Goal: Entertainment & Leisure: Consume media (video, audio)

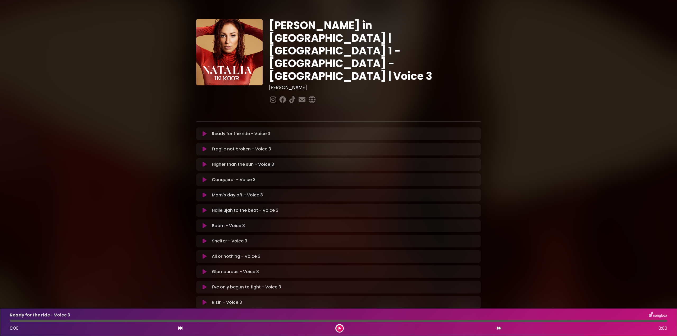
scroll to position [15, 0]
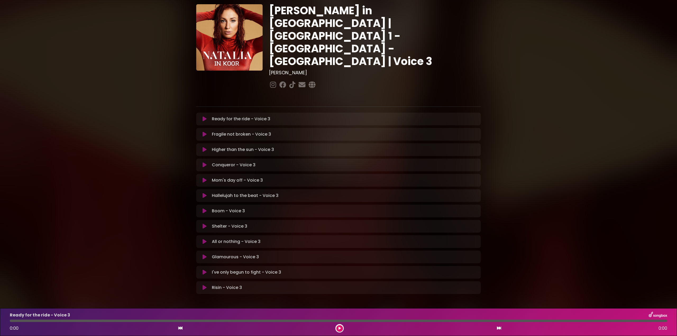
click at [204, 270] on icon at bounding box center [205, 272] width 4 height 5
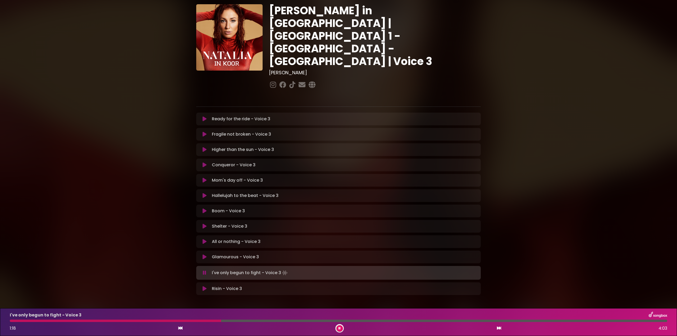
click at [29, 323] on div "I've only begun to fight - Voice 3 1:18 4:03" at bounding box center [339, 322] width 664 height 21
click at [29, 322] on div at bounding box center [116, 321] width 213 height 2
click at [348, 322] on div at bounding box center [214, 321] width 408 height 2
click at [359, 322] on div at bounding box center [184, 321] width 349 height 2
click at [360, 321] on div at bounding box center [214, 321] width 408 height 2
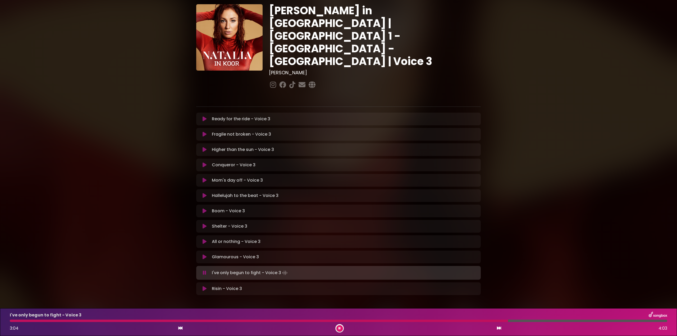
click at [455, 320] on div "I've only begun to fight - Voice 3 3:04 4:03" at bounding box center [339, 322] width 664 height 21
click at [456, 322] on div at bounding box center [260, 321] width 501 height 2
click at [507, 321] on div at bounding box center [335, 321] width 651 height 2
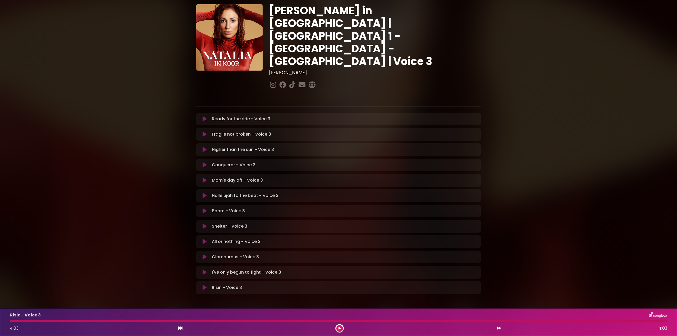
click at [496, 322] on div at bounding box center [339, 321] width 658 height 2
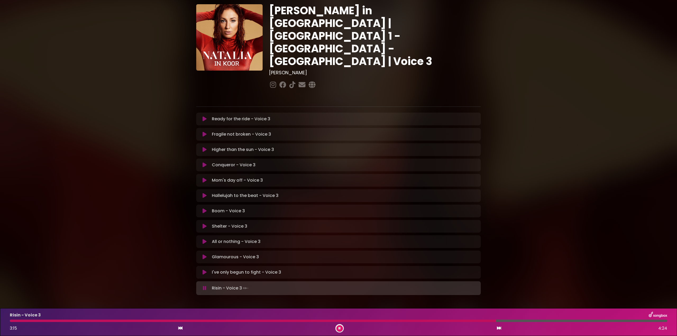
click at [497, 321] on div at bounding box center [339, 321] width 658 height 2
drag, startPoint x: 202, startPoint y: 252, endPoint x: 205, endPoint y: 254, distance: 4.1
click at [202, 270] on button at bounding box center [204, 272] width 10 height 5
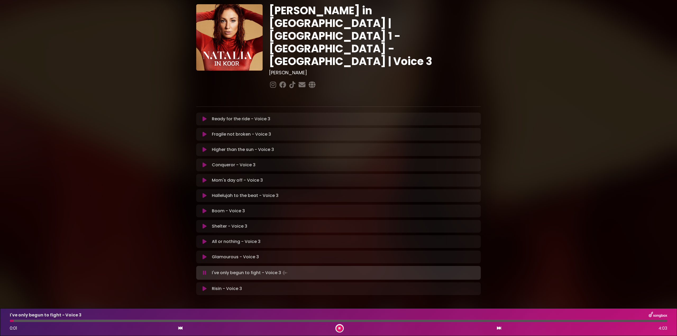
click at [506, 322] on div at bounding box center [339, 321] width 658 height 2
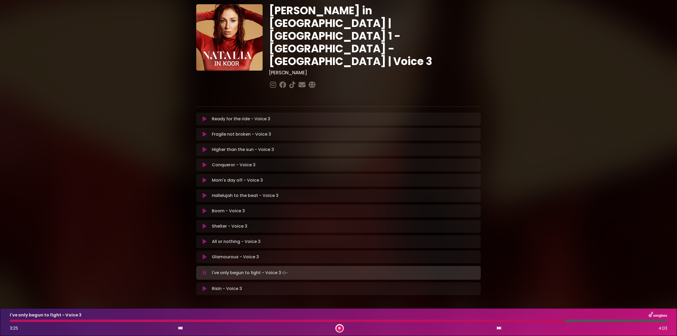
click at [505, 321] on div at bounding box center [287, 321] width 555 height 2
click at [504, 321] on div at bounding box center [310, 321] width 601 height 2
click at [503, 320] on div at bounding box center [288, 321] width 557 height 2
click at [516, 318] on div "I've only begun to fight - Voice 3" at bounding box center [339, 315] width 664 height 7
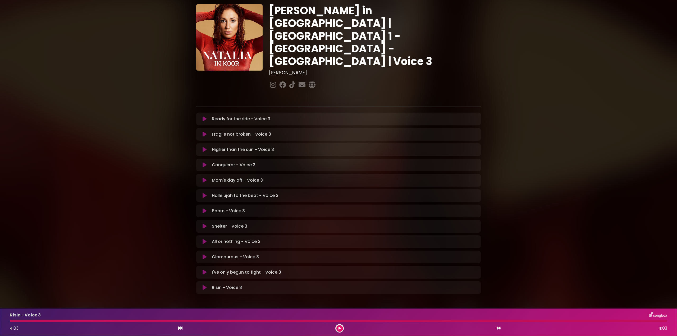
click at [506, 322] on div at bounding box center [339, 321] width 658 height 2
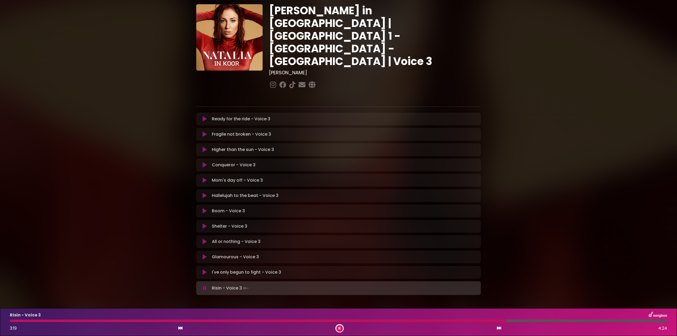
click at [511, 321] on div at bounding box center [339, 321] width 658 height 2
drag, startPoint x: 296, startPoint y: 248, endPoint x: 297, endPoint y: 251, distance: 2.8
click at [296, 266] on div "I've only begun to fight - Voice 3 Loading Track... Your Feedback Name Email" at bounding box center [338, 272] width 285 height 13
click at [292, 269] on div "I've only begun to fight - Voice 3 Loading Track..." at bounding box center [344, 272] width 268 height 6
click at [206, 270] on icon at bounding box center [205, 272] width 4 height 5
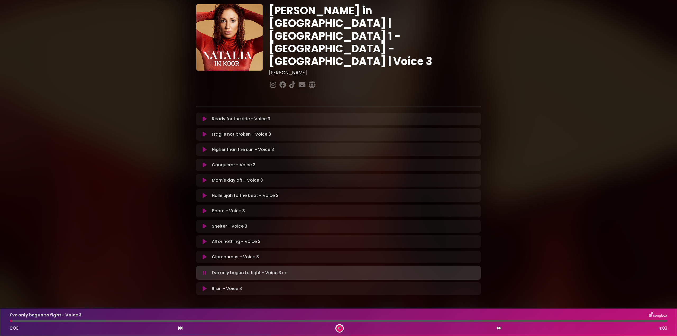
click at [520, 322] on div at bounding box center [339, 321] width 658 height 2
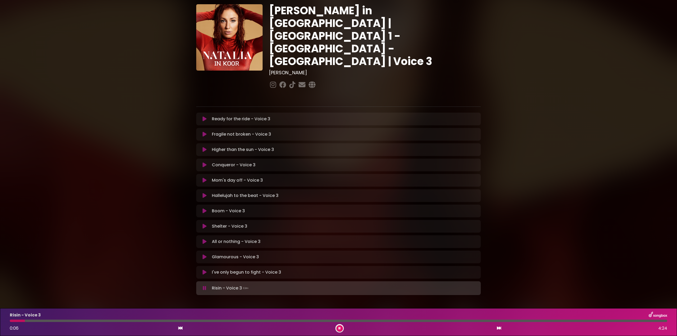
click at [204, 286] on icon at bounding box center [204, 288] width 3 height 5
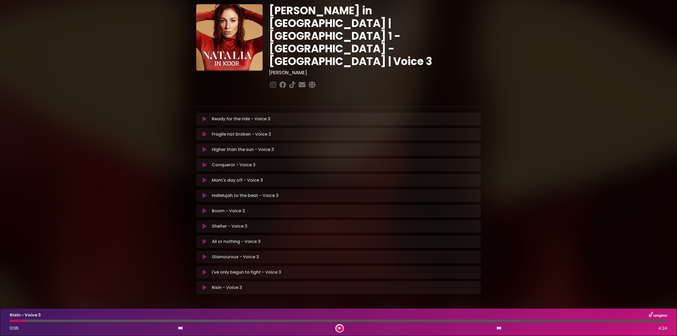
click at [204, 255] on icon at bounding box center [205, 257] width 4 height 5
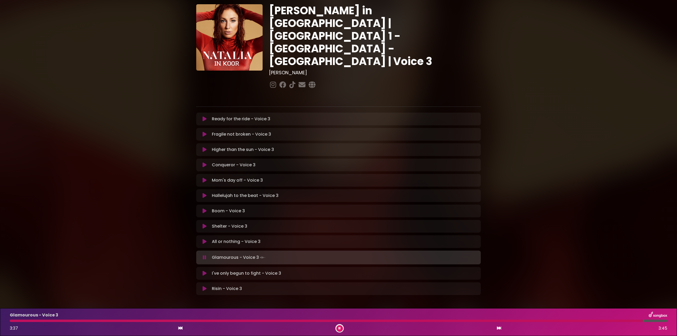
click at [203, 255] on icon at bounding box center [204, 257] width 3 height 5
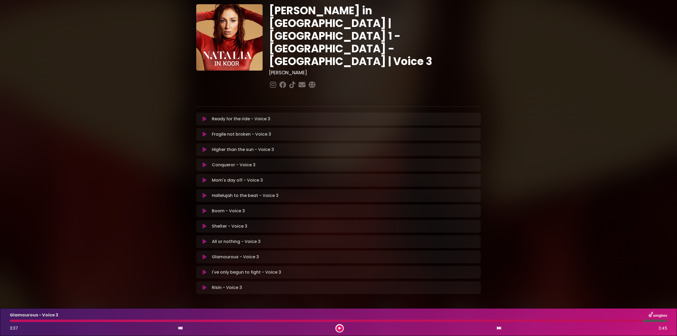
drag, startPoint x: 203, startPoint y: 239, endPoint x: 200, endPoint y: 244, distance: 5.9
click at [204, 255] on icon at bounding box center [205, 257] width 4 height 5
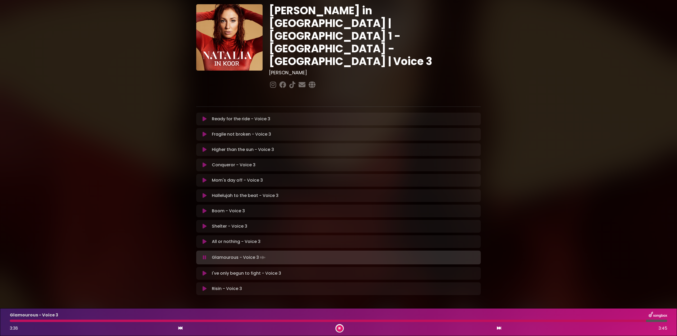
click at [21, 321] on div at bounding box center [328, 321] width 637 height 2
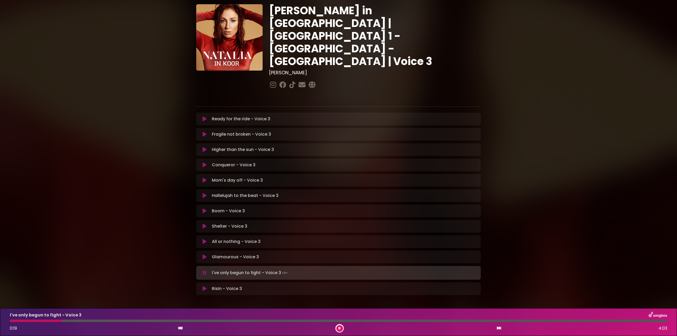
click at [204, 255] on icon at bounding box center [205, 257] width 4 height 5
click at [205, 255] on icon at bounding box center [205, 257] width 4 height 5
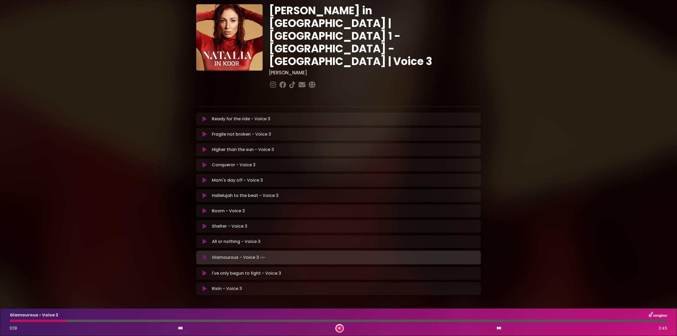
click at [66, 321] on div at bounding box center [38, 321] width 57 height 2
click at [83, 320] on div at bounding box center [59, 321] width 99 height 2
click at [72, 321] on div at bounding box center [47, 321] width 75 height 2
click at [77, 319] on div "Glamourous - Voice 3 0:33 3:45" at bounding box center [339, 322] width 664 height 21
click at [77, 320] on div "Glamourous - Voice 3 0:34 3:45" at bounding box center [339, 322] width 664 height 21
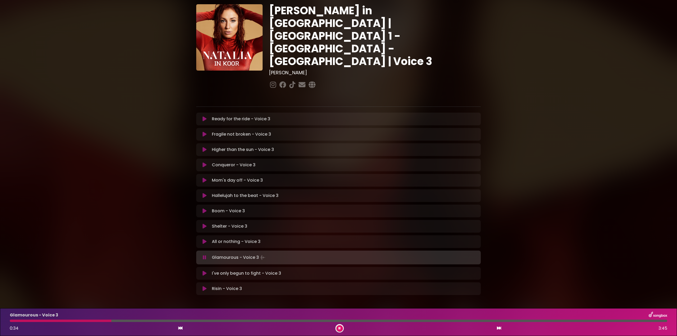
click at [77, 320] on div at bounding box center [61, 321] width 102 height 2
click at [71, 320] on div at bounding box center [55, 321] width 90 height 2
click at [84, 321] on div at bounding box center [47, 321] width 74 height 2
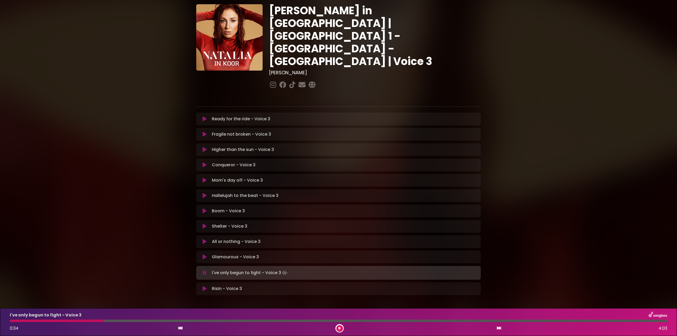
click at [207, 255] on button at bounding box center [204, 257] width 10 height 5
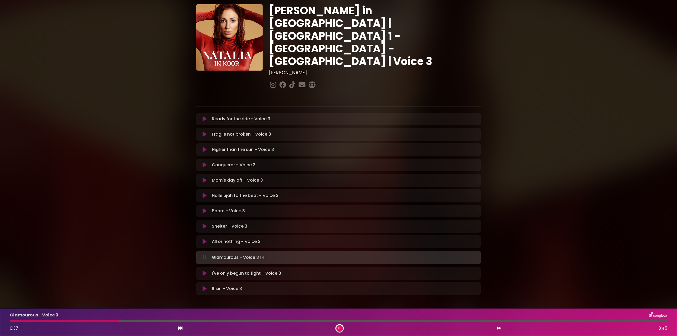
click at [79, 321] on div at bounding box center [64, 321] width 109 height 2
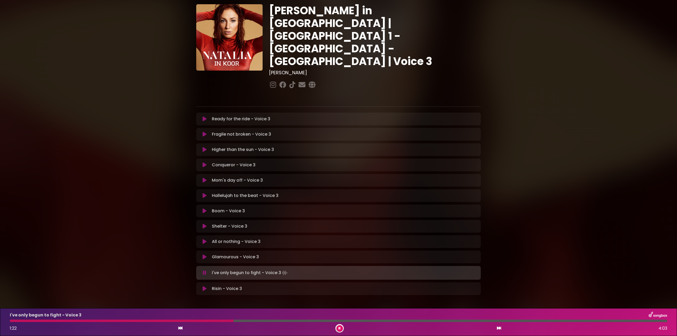
click at [35, 322] on div at bounding box center [122, 321] width 224 height 2
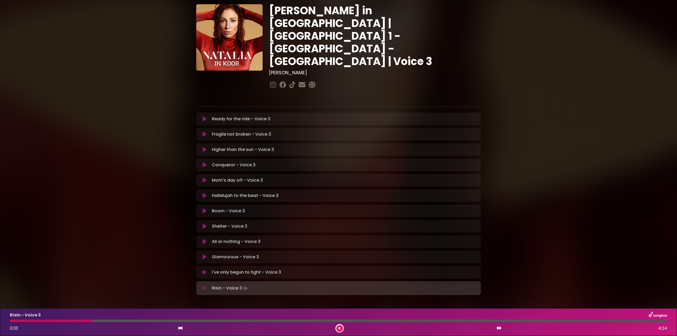
click at [205, 286] on icon at bounding box center [204, 288] width 3 height 5
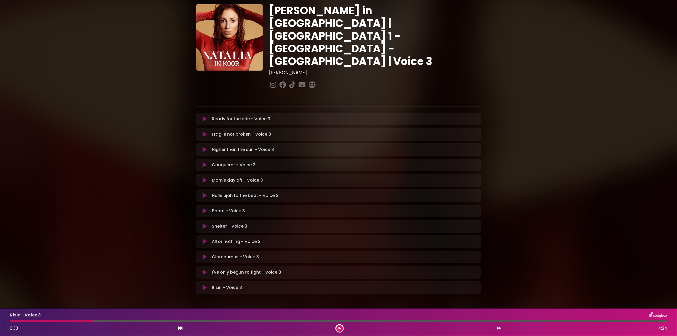
click at [205, 147] on icon at bounding box center [205, 149] width 4 height 5
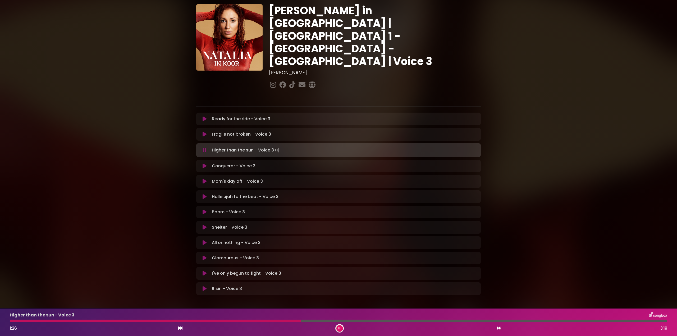
drag, startPoint x: 338, startPoint y: 328, endPoint x: 331, endPoint y: 323, distance: 8.2
click at [338, 327] on button at bounding box center [340, 328] width 7 height 7
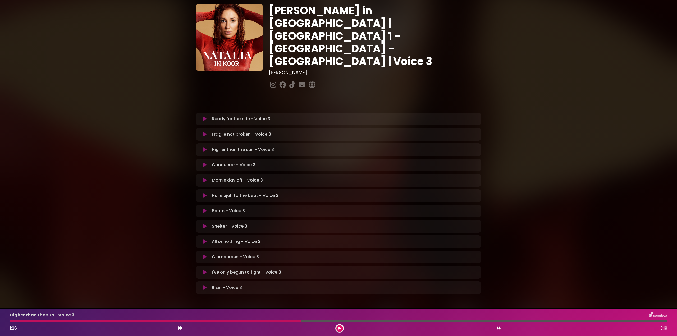
click at [207, 147] on button at bounding box center [204, 149] width 10 height 5
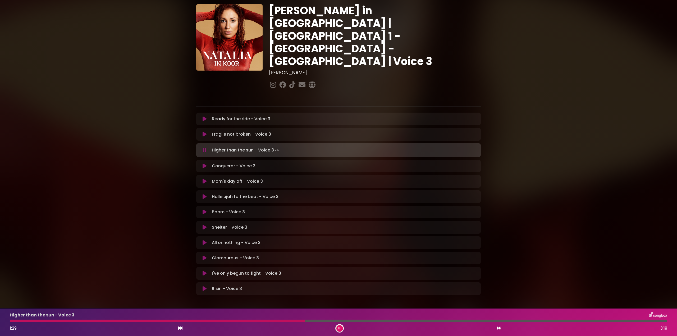
click at [38, 321] on div at bounding box center [157, 321] width 295 height 2
click at [237, 320] on div "Higher than the sun - Voice 3 1:26 3:19" at bounding box center [339, 322] width 664 height 21
click at [243, 321] on div at bounding box center [153, 321] width 287 height 2
click at [220, 320] on div at bounding box center [133, 321] width 247 height 2
click at [170, 321] on div at bounding box center [118, 321] width 216 height 2
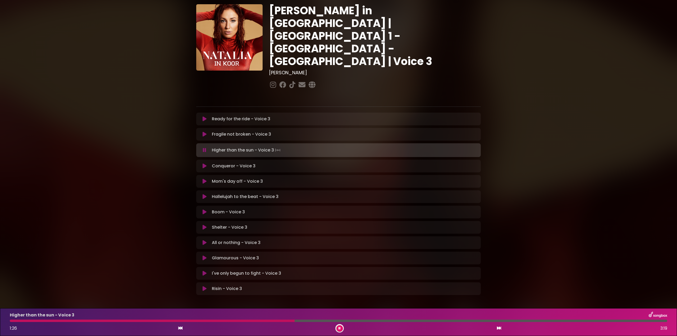
click at [203, 320] on div at bounding box center [152, 321] width 285 height 2
click at [109, 321] on div at bounding box center [109, 321] width 199 height 2
click at [125, 319] on div "Higher than the sun - Voice 3 1:25 3:19" at bounding box center [339, 322] width 664 height 21
click at [134, 320] on div at bounding box center [152, 321] width 285 height 2
click at [155, 322] on div at bounding box center [82, 321] width 145 height 2
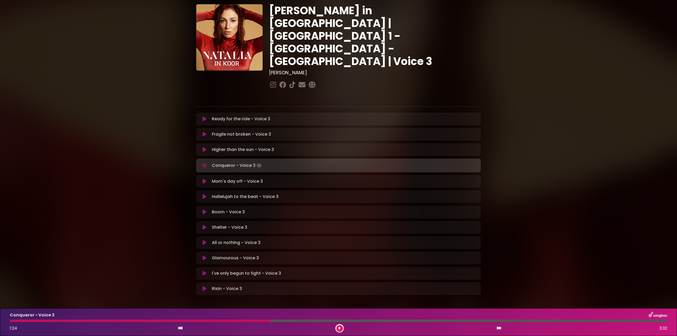
click at [205, 163] on icon at bounding box center [204, 165] width 3 height 5
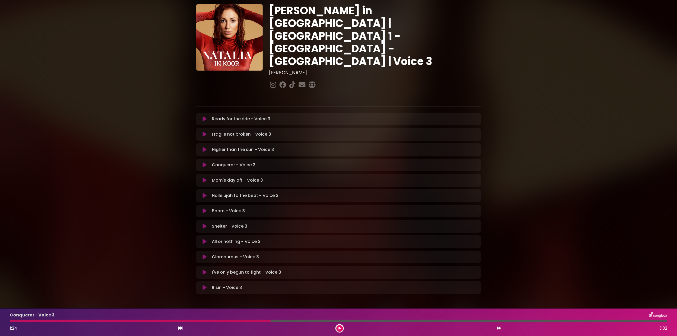
click at [204, 147] on icon at bounding box center [205, 149] width 4 height 5
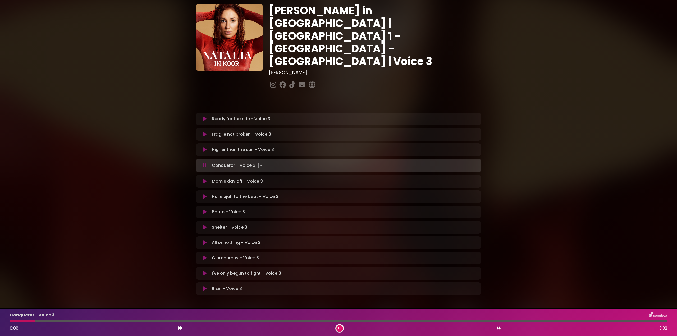
click at [206, 163] on icon at bounding box center [204, 165] width 3 height 5
